Goal: Task Accomplishment & Management: Use online tool/utility

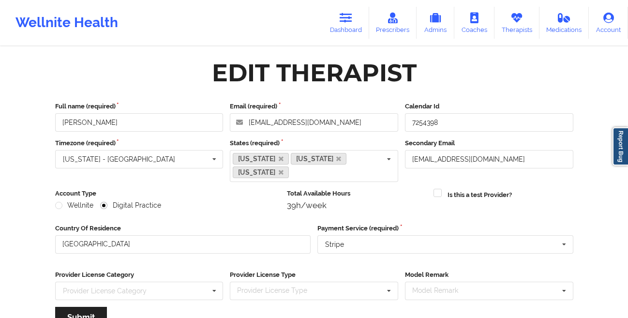
click at [339, 24] on link "Dashboard" at bounding box center [345, 23] width 46 height 32
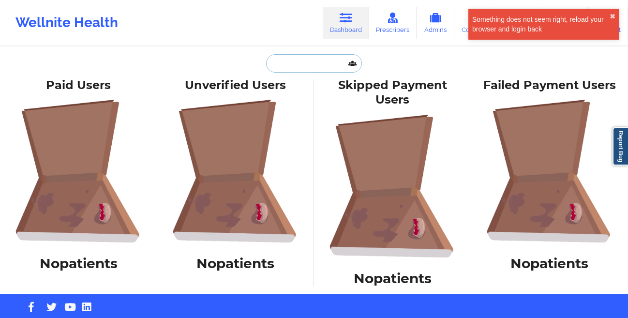
click at [304, 66] on input "text" at bounding box center [314, 63] width 96 height 18
paste input "[PERSON_NAME]"
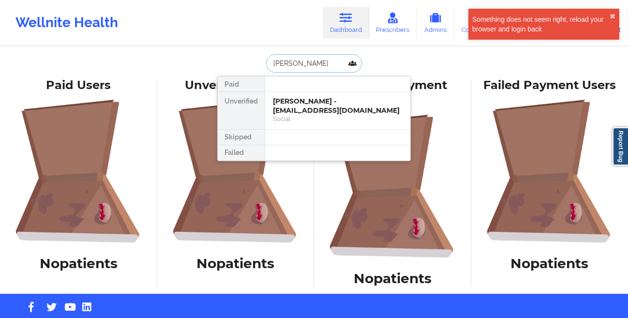
type input "[PERSON_NAME]"
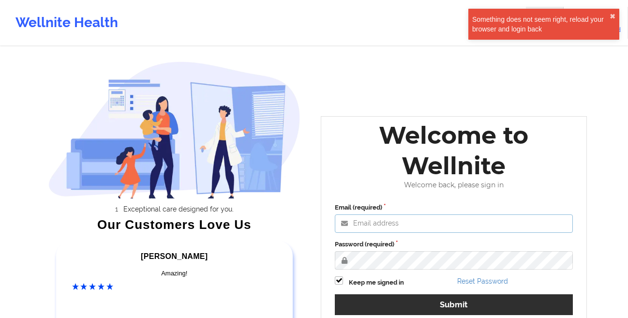
type input "lveluz@wellnite.com"
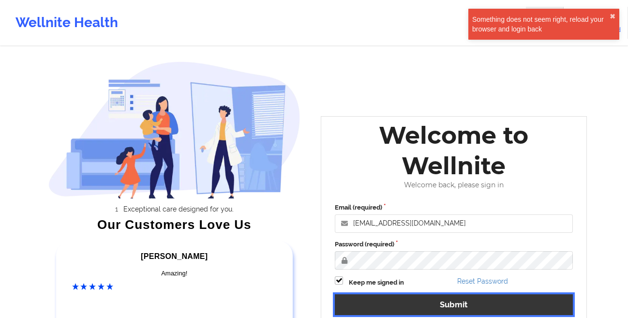
click at [429, 301] on button "Submit" at bounding box center [454, 304] width 238 height 21
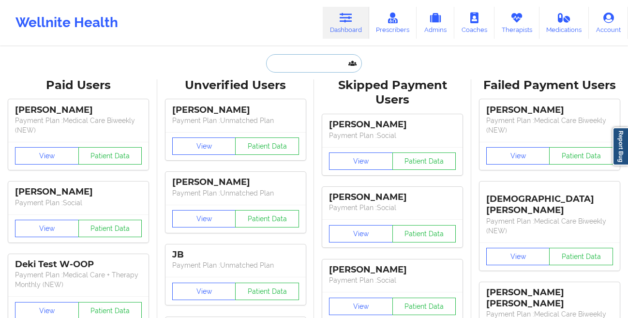
click at [314, 67] on input "text" at bounding box center [314, 63] width 96 height 18
paste input "[PERSON_NAME]"
type input "[PERSON_NAME]"
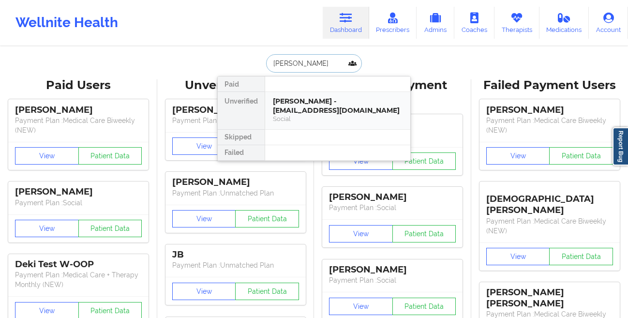
click at [297, 102] on div "Sarah Feagins - sarahfeagins98@gmail.com" at bounding box center [338, 106] width 130 height 18
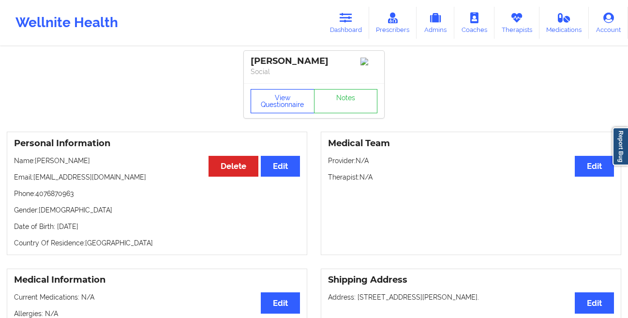
click at [272, 103] on button "View Questionnaire" at bounding box center [282, 101] width 64 height 24
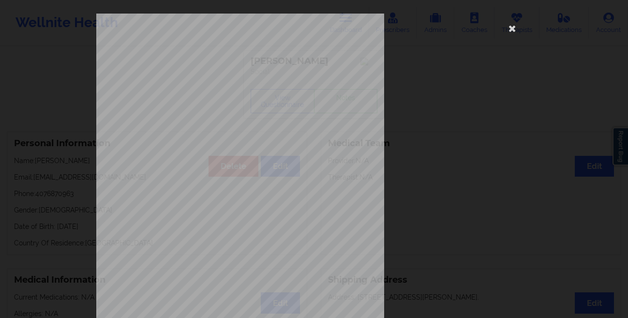
scroll to position [144, 0]
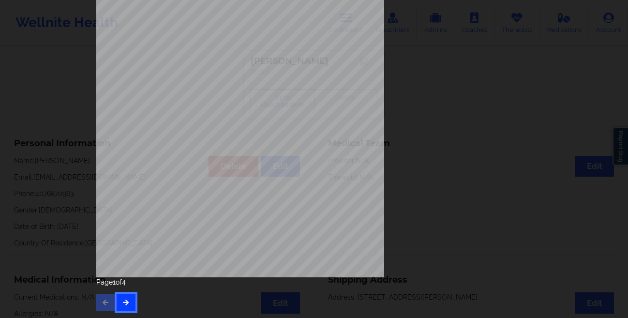
click at [125, 302] on icon "button" at bounding box center [126, 302] width 8 height 6
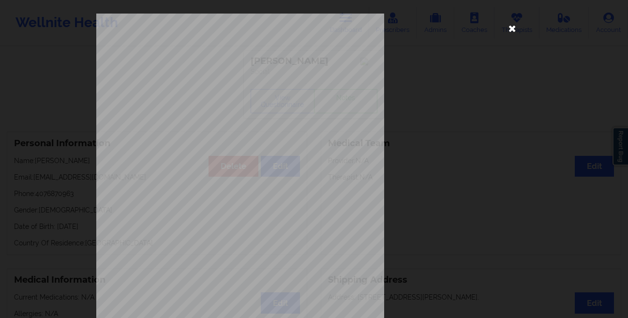
click at [509, 31] on icon at bounding box center [511, 27] width 15 height 15
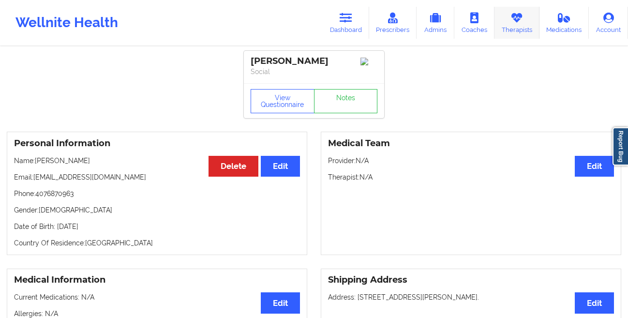
click at [511, 29] on link "Therapists" at bounding box center [516, 23] width 45 height 32
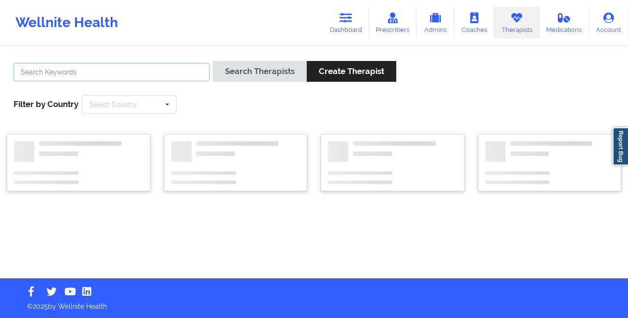
click at [149, 68] on input "text" at bounding box center [112, 72] width 196 height 18
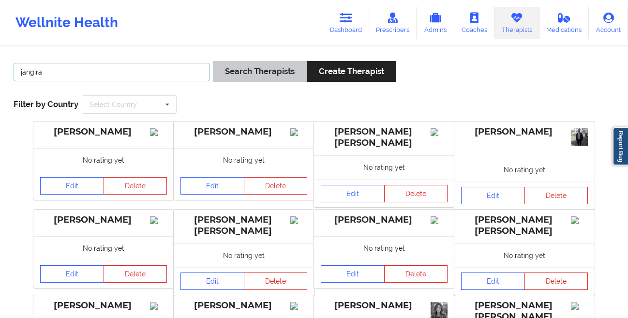
type input "jangira"
click at [262, 69] on button "Search Therapists" at bounding box center [260, 71] width 94 height 21
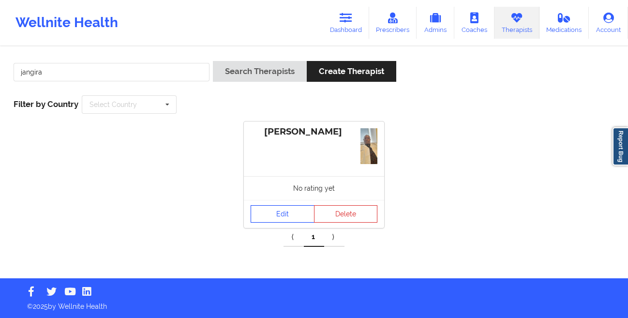
click at [267, 212] on link "Edit" at bounding box center [282, 213] width 64 height 17
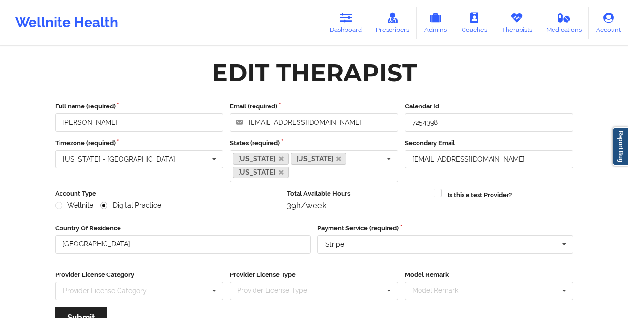
scroll to position [129, 0]
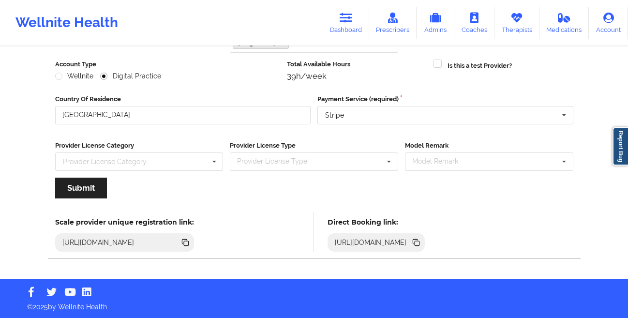
click at [421, 244] on icon at bounding box center [415, 242] width 11 height 11
click at [421, 242] on icon at bounding box center [415, 242] width 11 height 11
click at [345, 30] on link "Dashboard" at bounding box center [345, 23] width 46 height 32
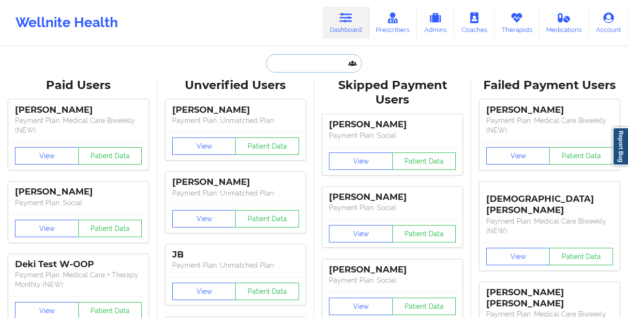
click at [280, 67] on input "text" at bounding box center [314, 63] width 96 height 18
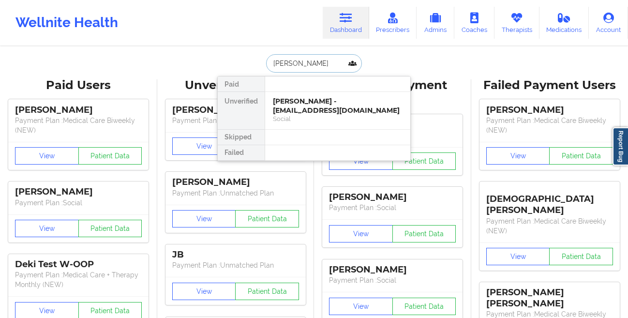
type input "scott edgar"
click at [289, 99] on div "Scott Edgar - sed777@yahoo.com" at bounding box center [338, 106] width 130 height 18
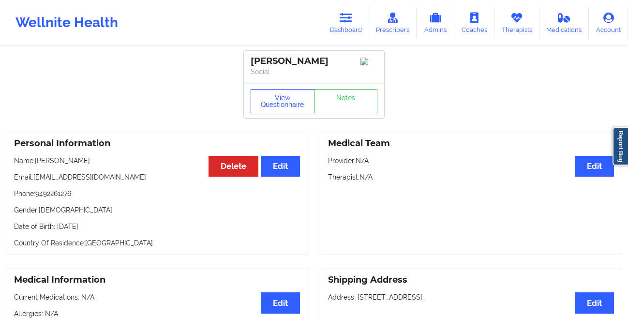
click at [291, 99] on button "View Questionnaire" at bounding box center [282, 101] width 64 height 24
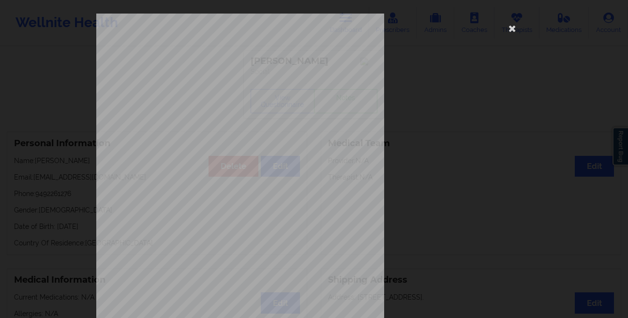
scroll to position [144, 0]
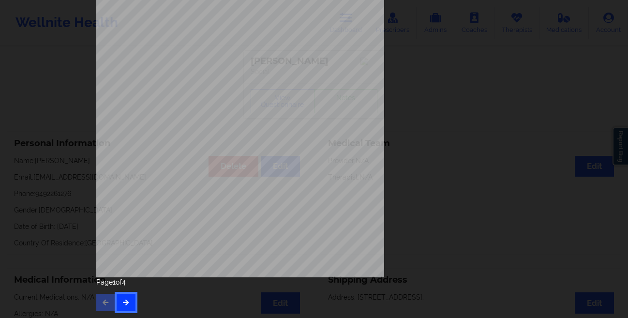
click at [118, 296] on button "button" at bounding box center [126, 301] width 19 height 17
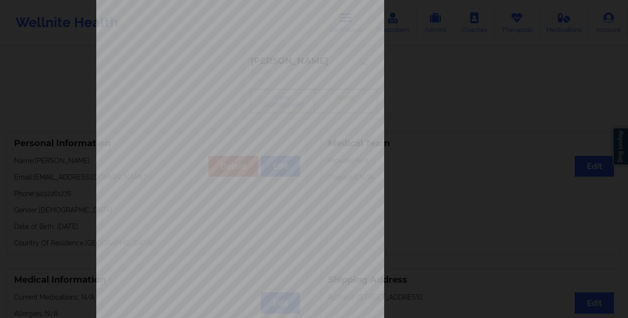
scroll to position [0, 0]
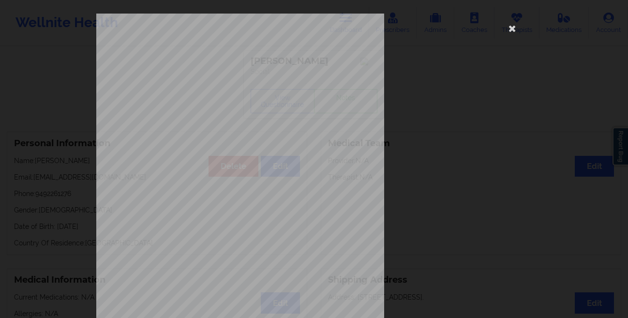
click at [500, 30] on div "This patient has not provided the type of insurance Insurance Member ID for pat…" at bounding box center [313, 217] width 435 height 407
click at [507, 29] on icon at bounding box center [511, 27] width 15 height 15
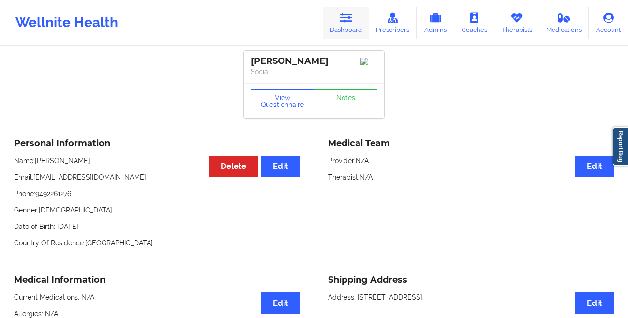
click at [352, 26] on link "Dashboard" at bounding box center [345, 23] width 46 height 32
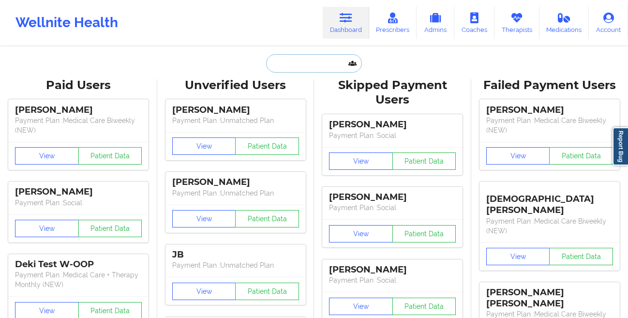
click at [288, 69] on input "text" at bounding box center [314, 63] width 96 height 18
paste input "Joseph Fleish"
type input "Joseph Fleish"
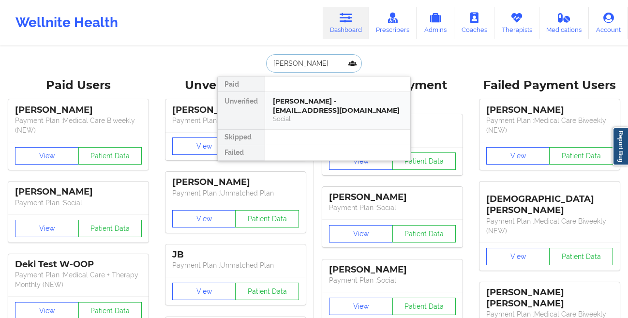
click at [307, 98] on div "Joseph Fleish - fleishjo@gmail.com" at bounding box center [338, 106] width 130 height 18
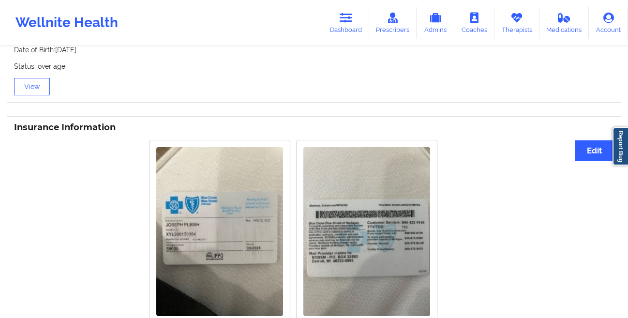
scroll to position [664, 0]
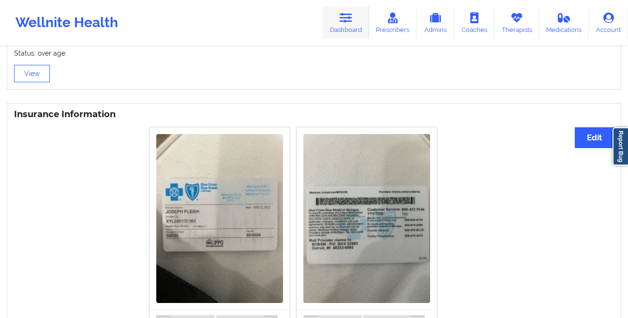
click at [366, 28] on link "Dashboard" at bounding box center [345, 23] width 46 height 32
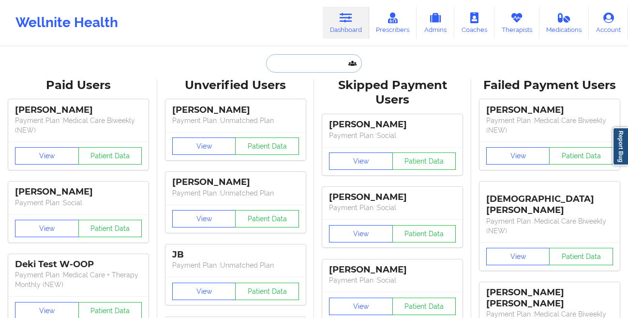
click at [305, 62] on input "text" at bounding box center [314, 63] width 96 height 18
paste input "Azare bryant mercer"
type input "Azare bryant mercer"
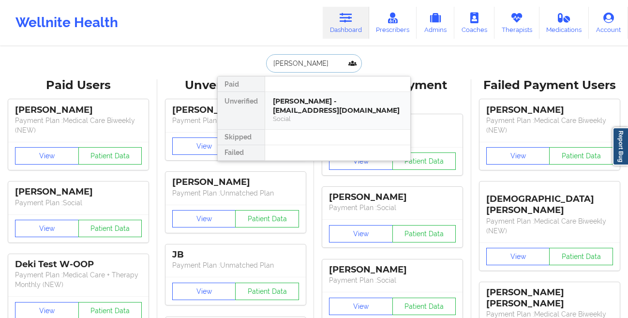
click at [305, 98] on div "Azare Bryant Mercer - mercerazare4311@gmail.com" at bounding box center [338, 106] width 130 height 18
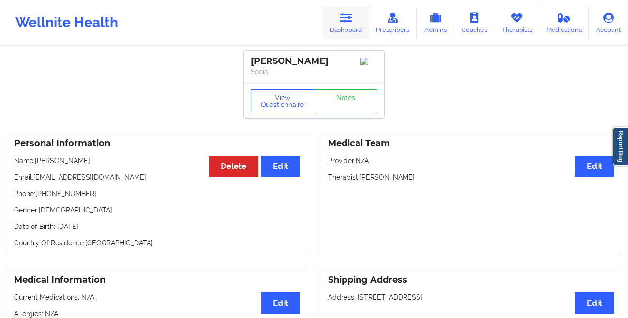
click at [341, 19] on icon at bounding box center [345, 18] width 13 height 11
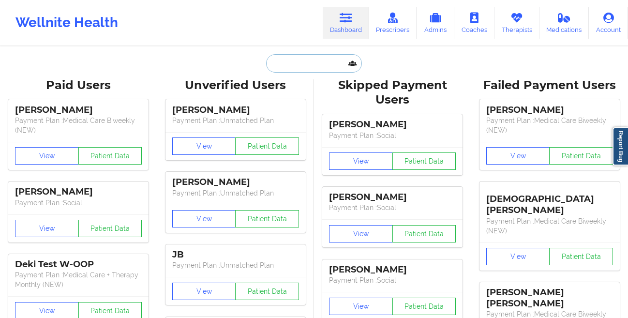
click at [288, 60] on input "text" at bounding box center [314, 63] width 96 height 18
paste input "Vanessa Camacaro -"
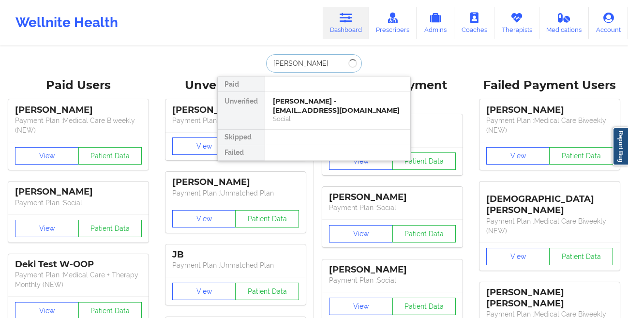
type input "Vanessa Camacaro"
click at [284, 109] on div "vanessa camacaro - camacarovane@hotmail.com" at bounding box center [338, 106] width 130 height 18
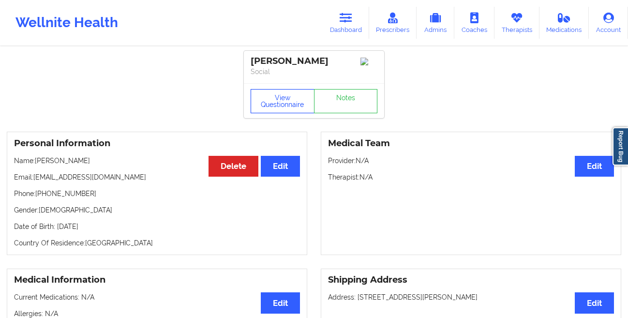
click at [277, 108] on button "View Questionnaire" at bounding box center [282, 101] width 64 height 24
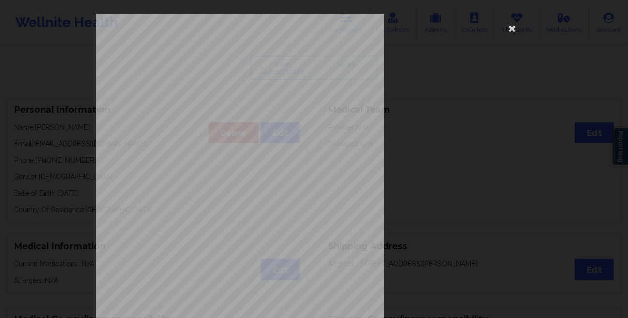
scroll to position [144, 0]
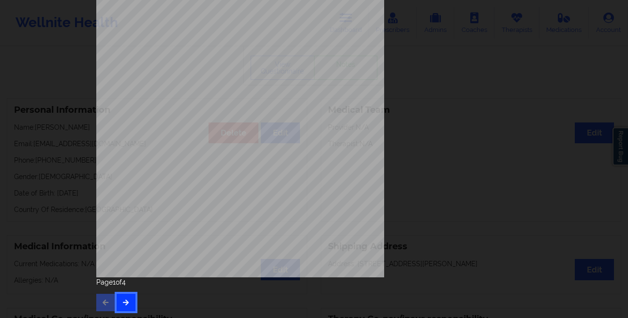
click at [122, 310] on button "button" at bounding box center [126, 301] width 19 height 17
